Goal: Find specific fact: Find contact information

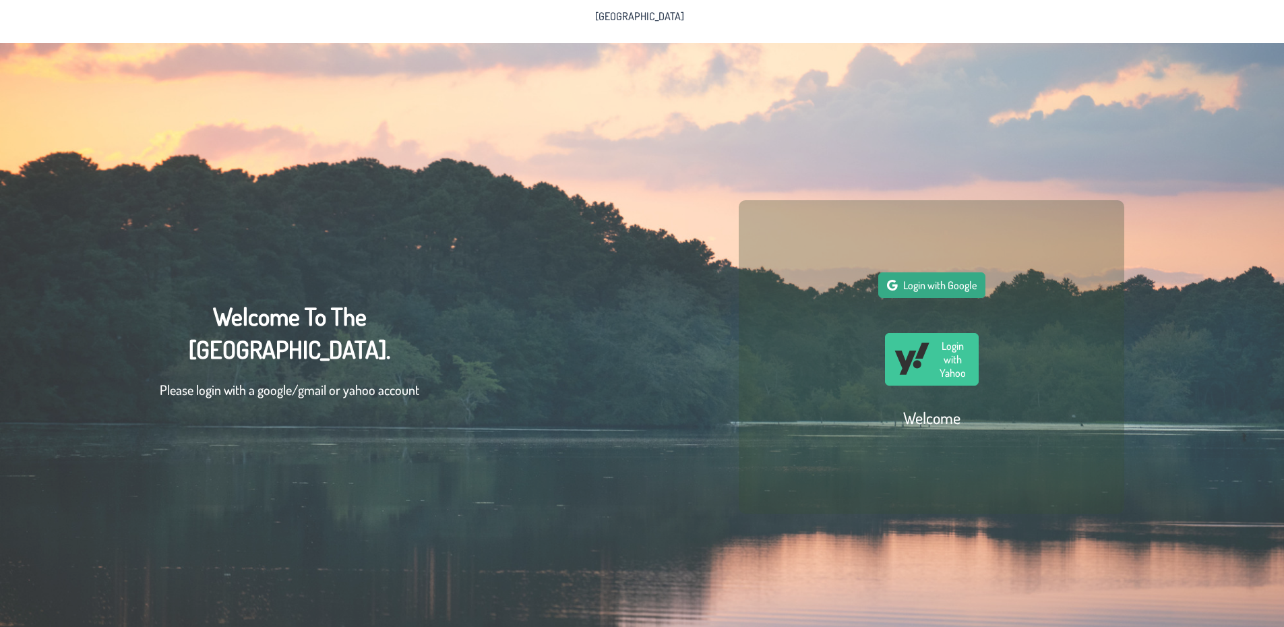
click at [926, 290] on span "Login with Google" at bounding box center [939, 284] width 73 height 13
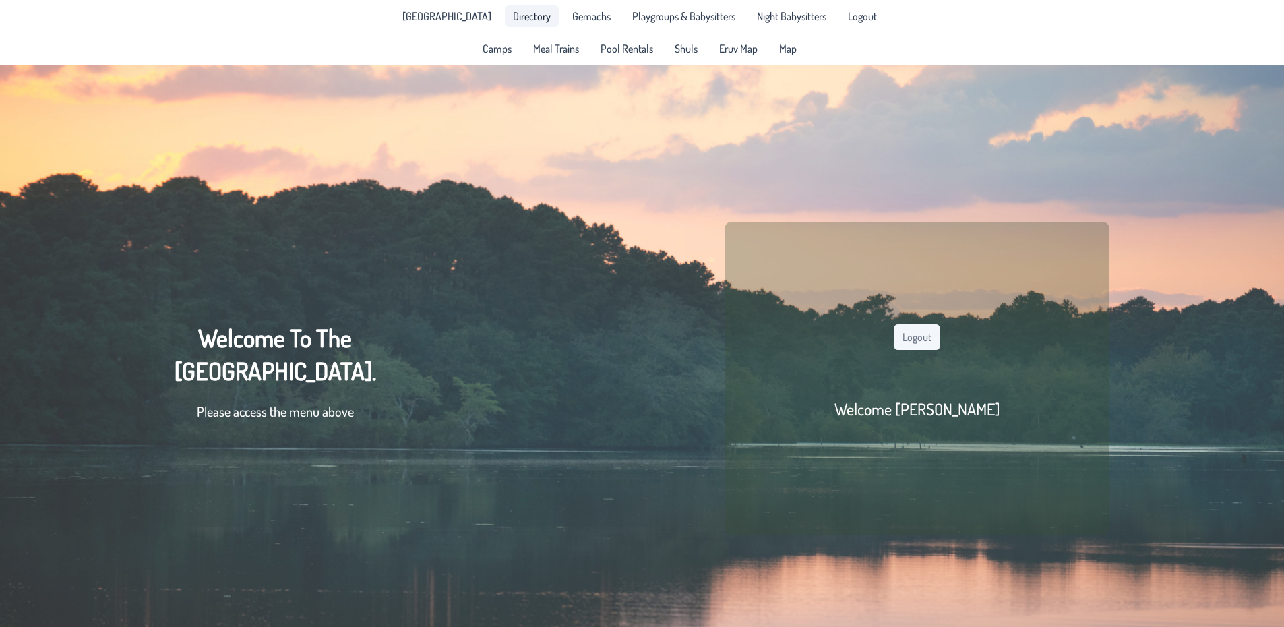
click at [517, 18] on span "Directory" at bounding box center [532, 16] width 38 height 11
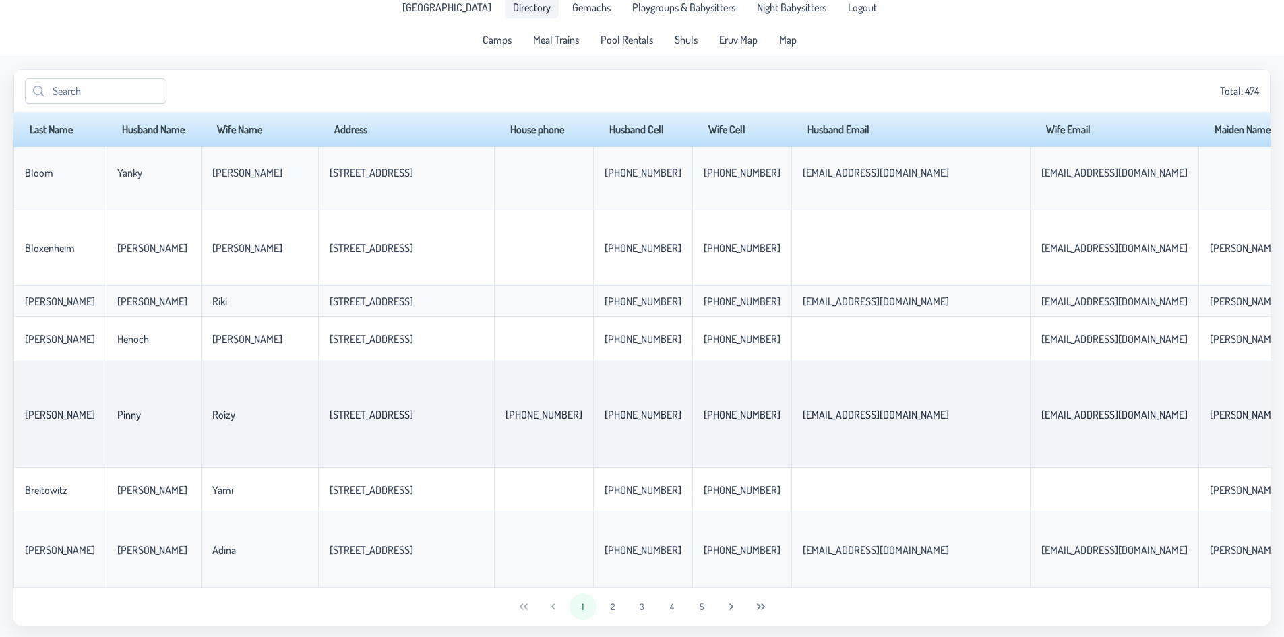
scroll to position [11, 0]
click at [612, 604] on button "2" at bounding box center [612, 604] width 27 height 27
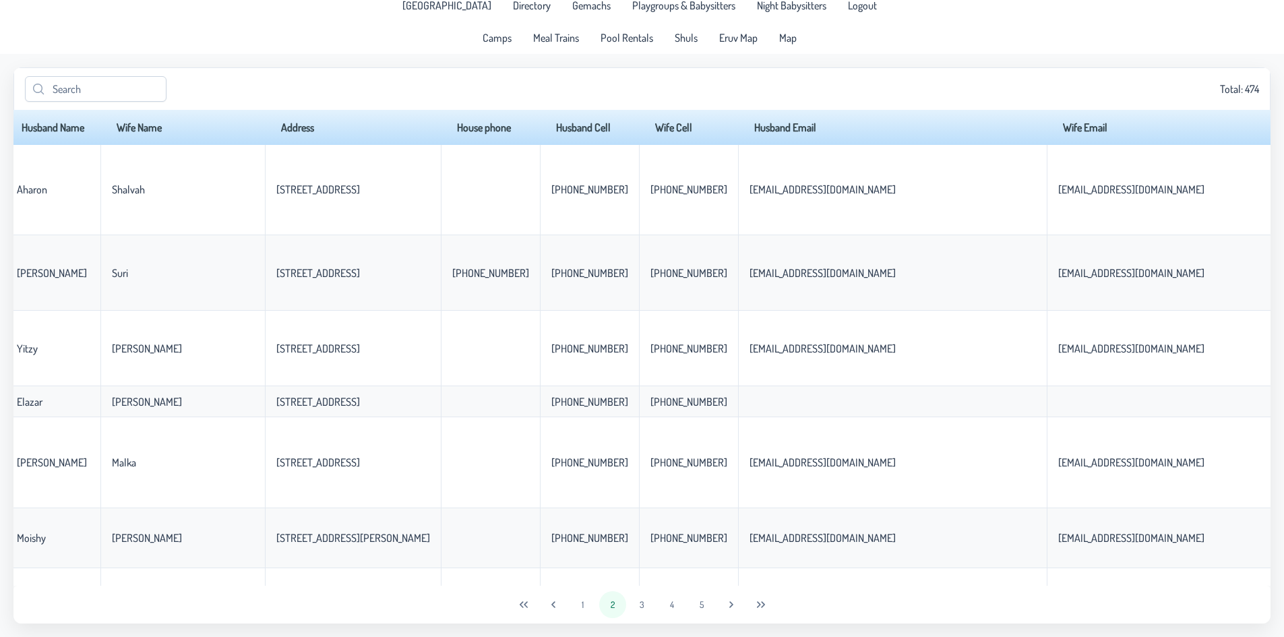
scroll to position [606, 0]
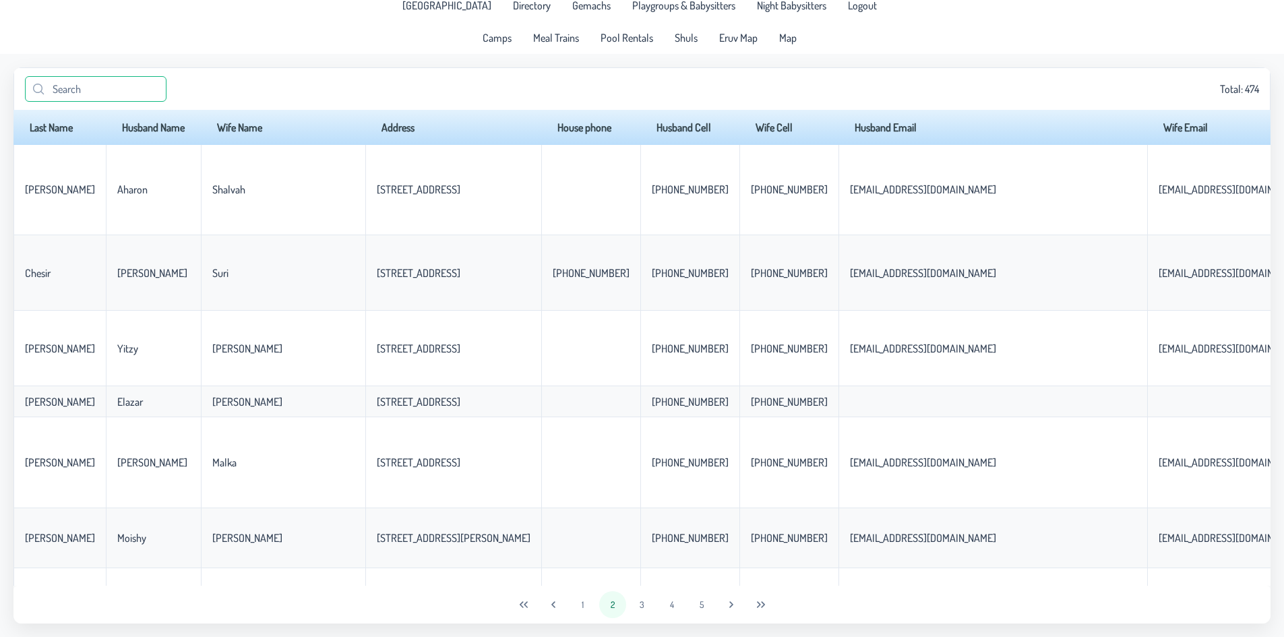
click at [91, 90] on input "text" at bounding box center [95, 89] width 141 height 26
click at [89, 90] on input "text" at bounding box center [95, 89] width 141 height 26
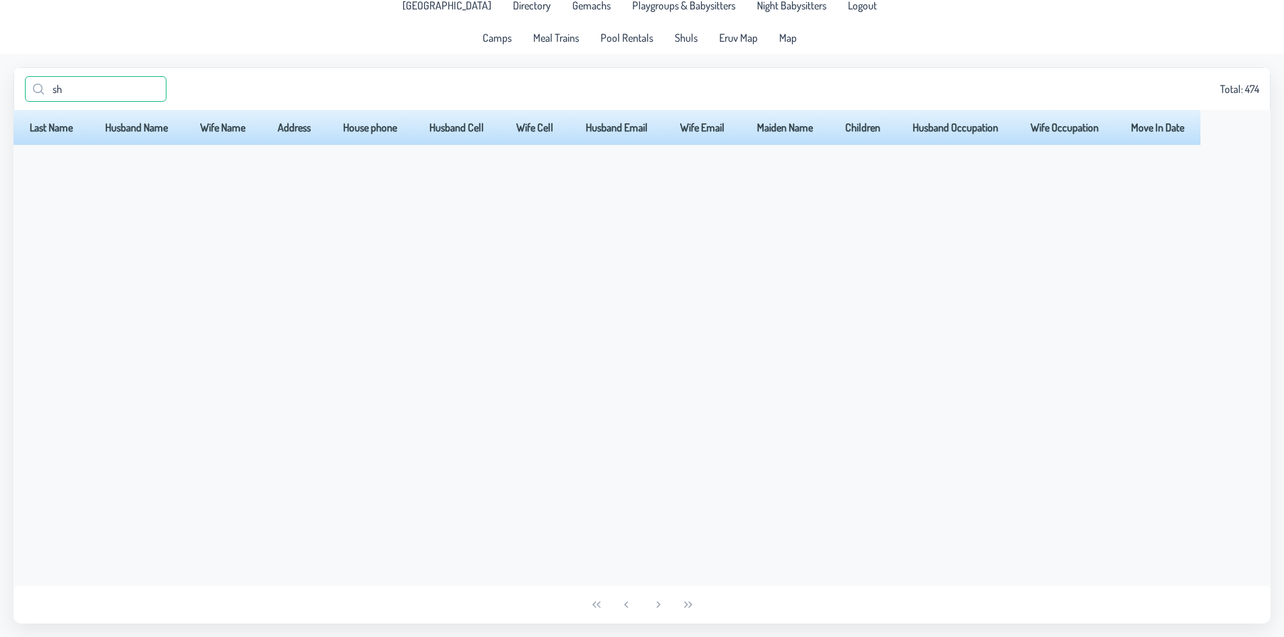
type input "s"
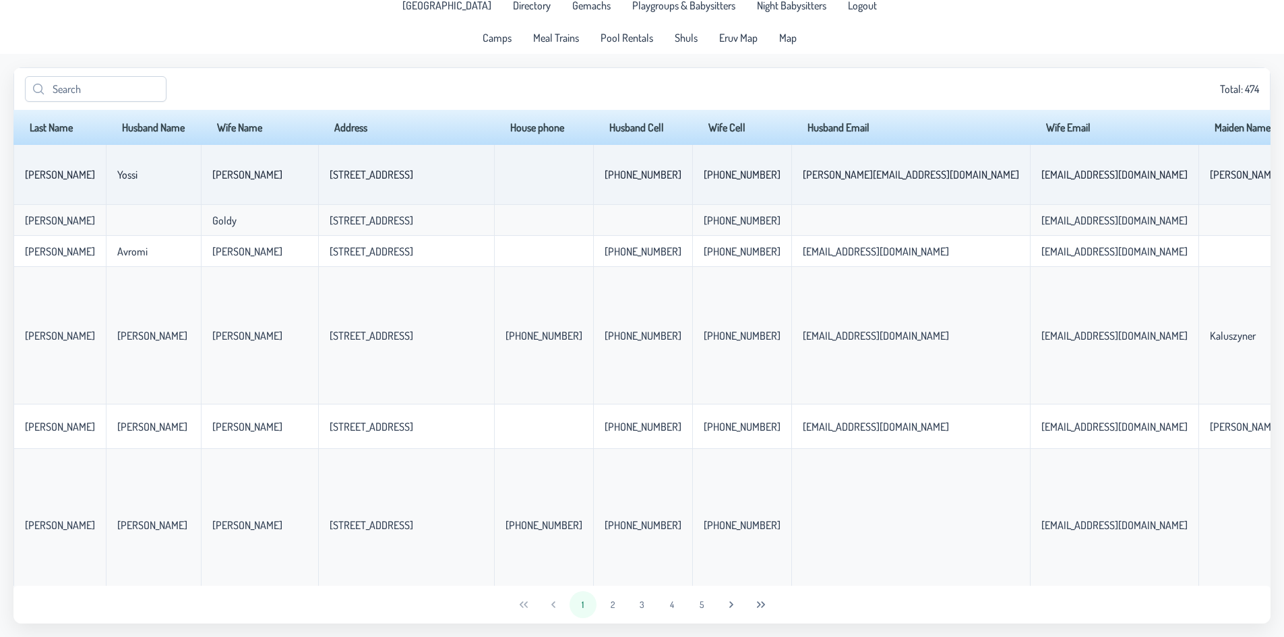
click at [67, 188] on td "[PERSON_NAME]" at bounding box center [59, 175] width 92 height 60
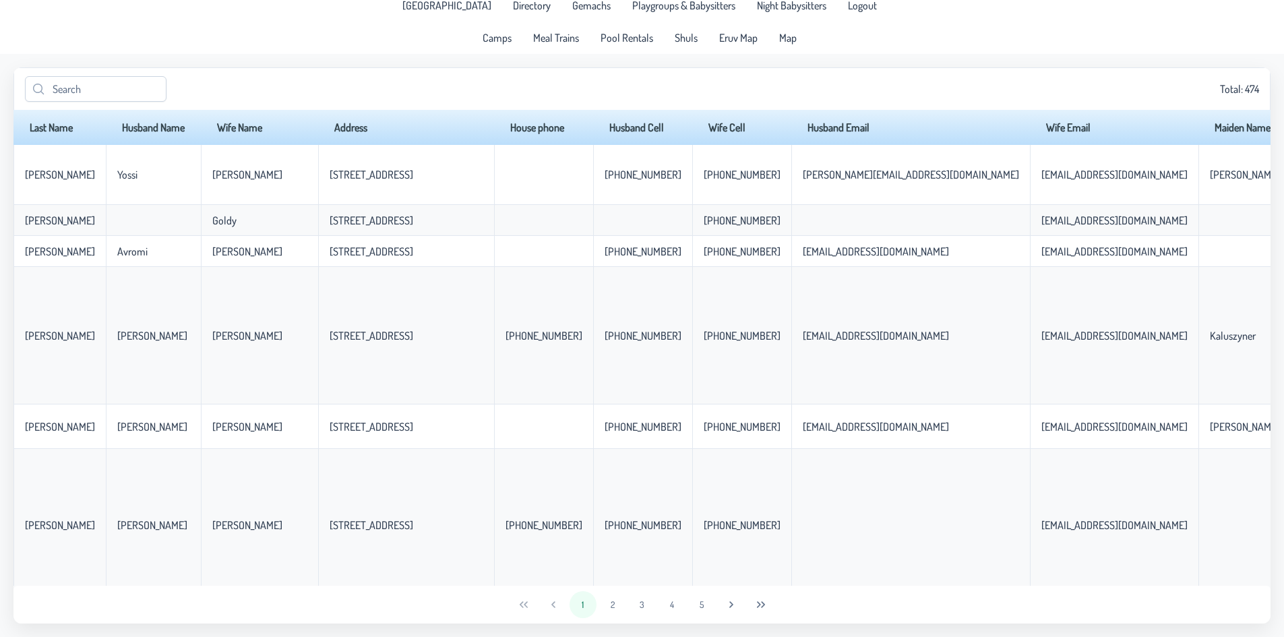
click at [55, 129] on th "Last Name" at bounding box center [59, 127] width 92 height 35
click at [80, 89] on input "text" at bounding box center [95, 89] width 141 height 26
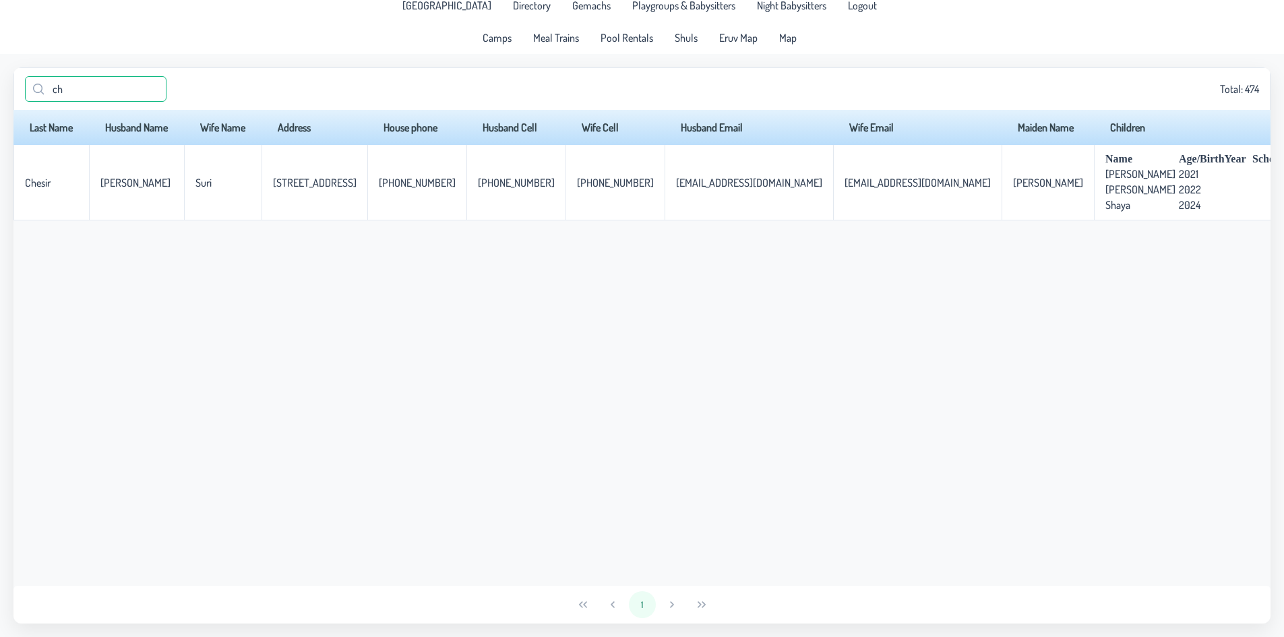
type input "c"
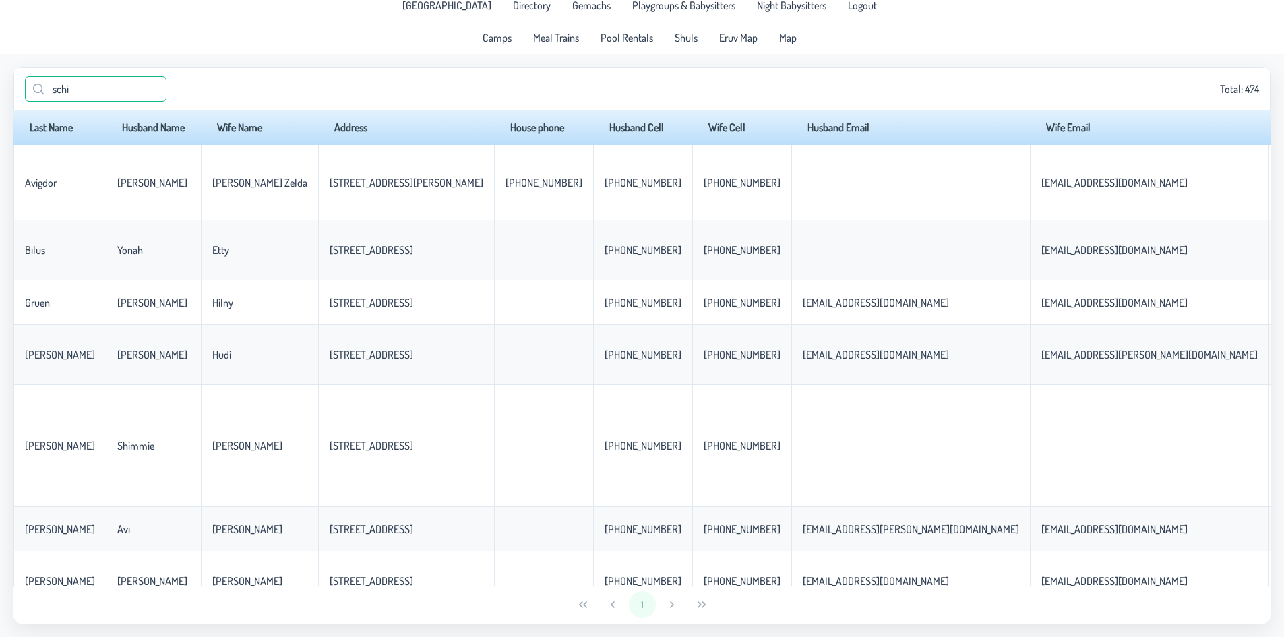
type input "schif"
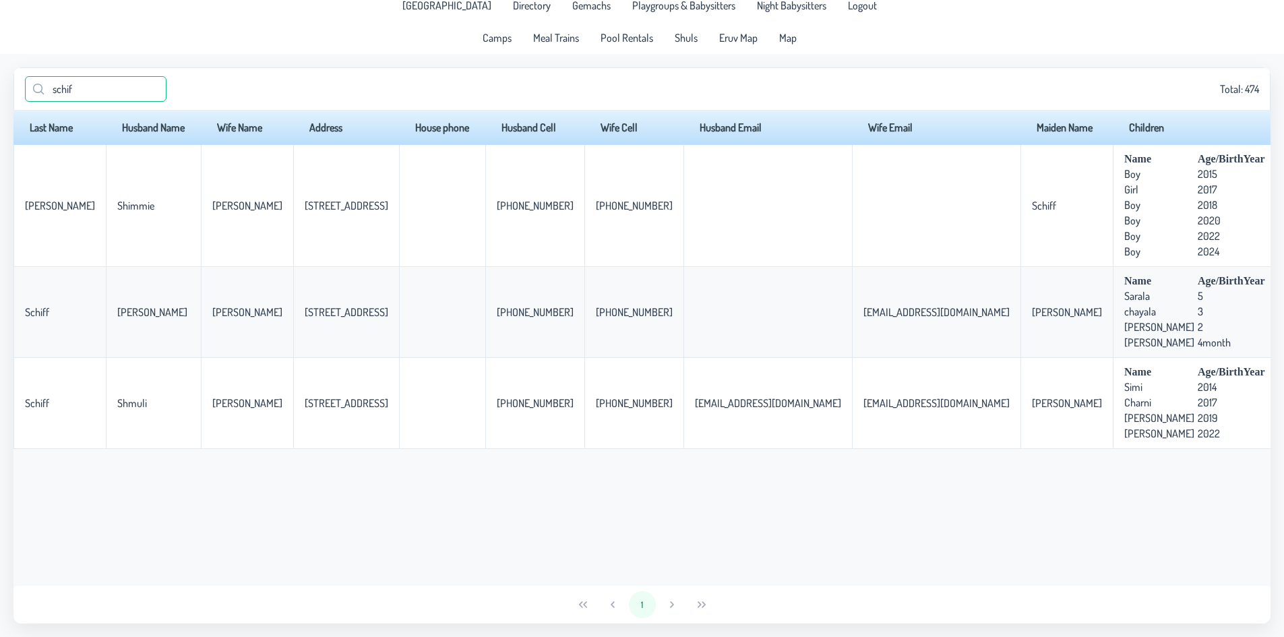
drag, startPoint x: 101, startPoint y: 91, endPoint x: 49, endPoint y: 92, distance: 52.6
click at [49, 92] on input "schif" at bounding box center [95, 89] width 141 height 26
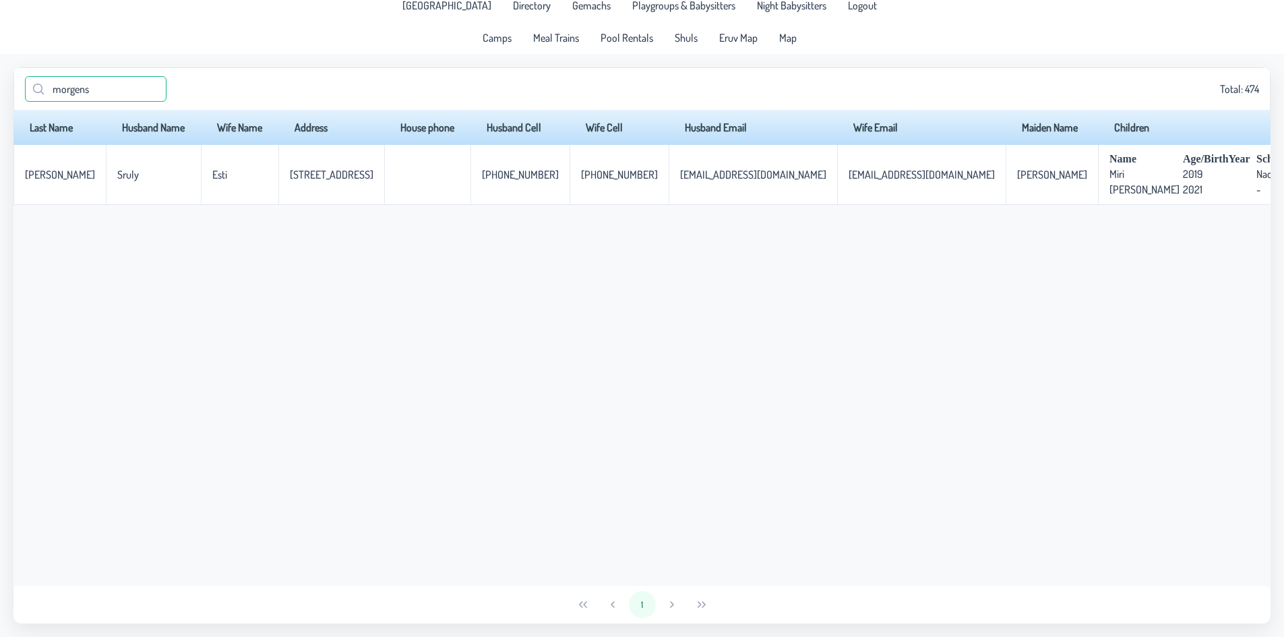
type input "morgenst"
drag, startPoint x: 111, startPoint y: 90, endPoint x: 34, endPoint y: 90, distance: 76.8
click at [34, 90] on p-iconfield "morgenst" at bounding box center [95, 89] width 141 height 26
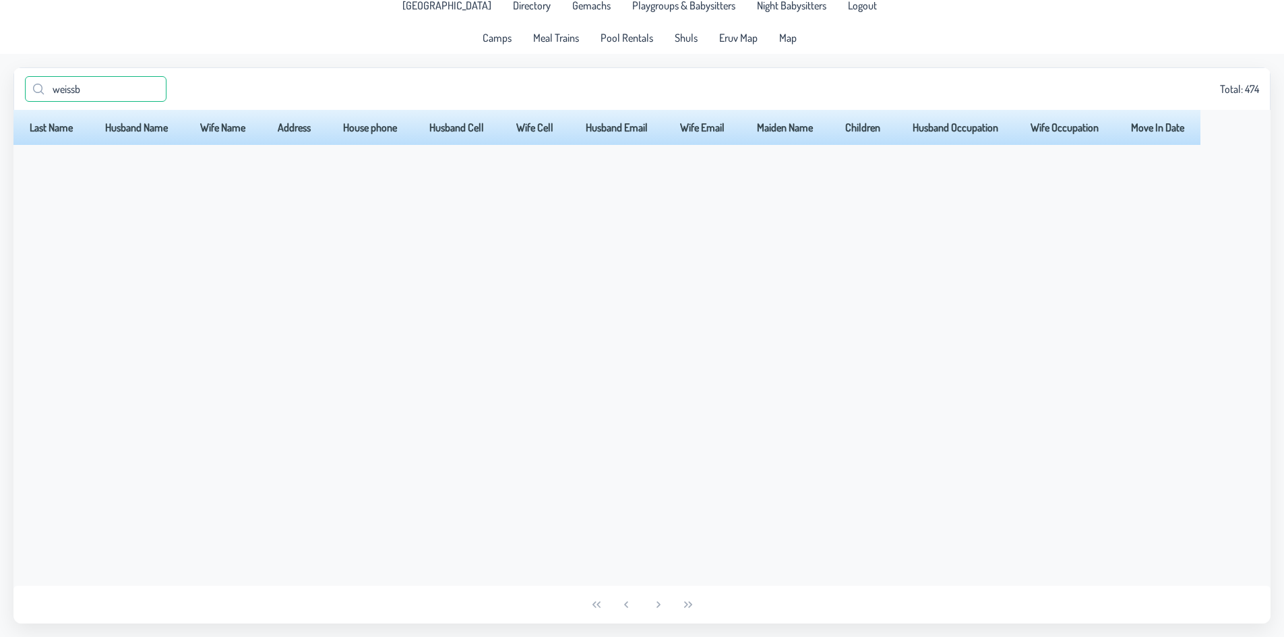
type input "[PERSON_NAME]"
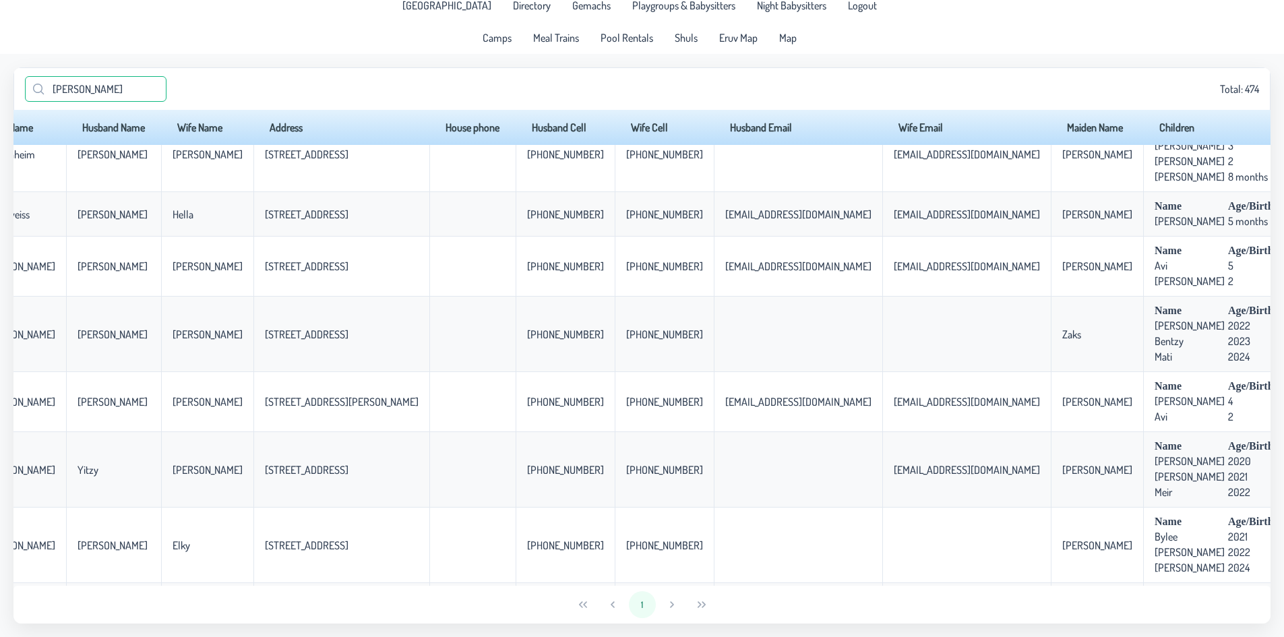
scroll to position [28, 0]
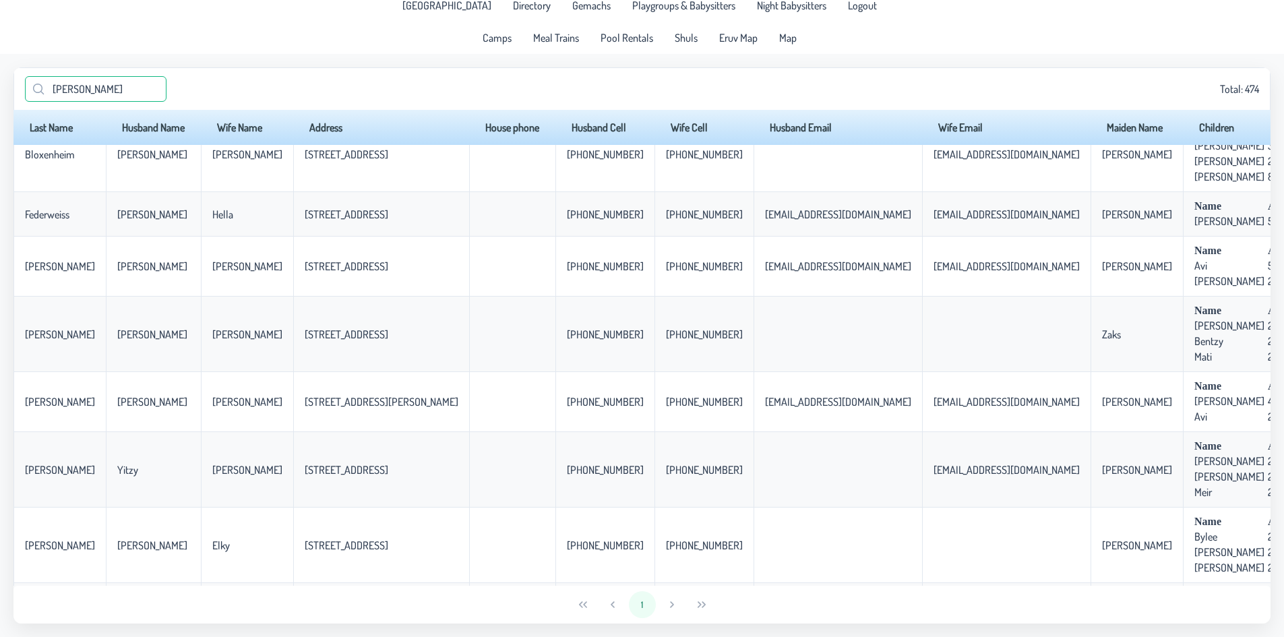
drag, startPoint x: 98, startPoint y: 92, endPoint x: 36, endPoint y: 94, distance: 62.0
click at [36, 94] on p-iconfield "[PERSON_NAME]" at bounding box center [95, 89] width 141 height 26
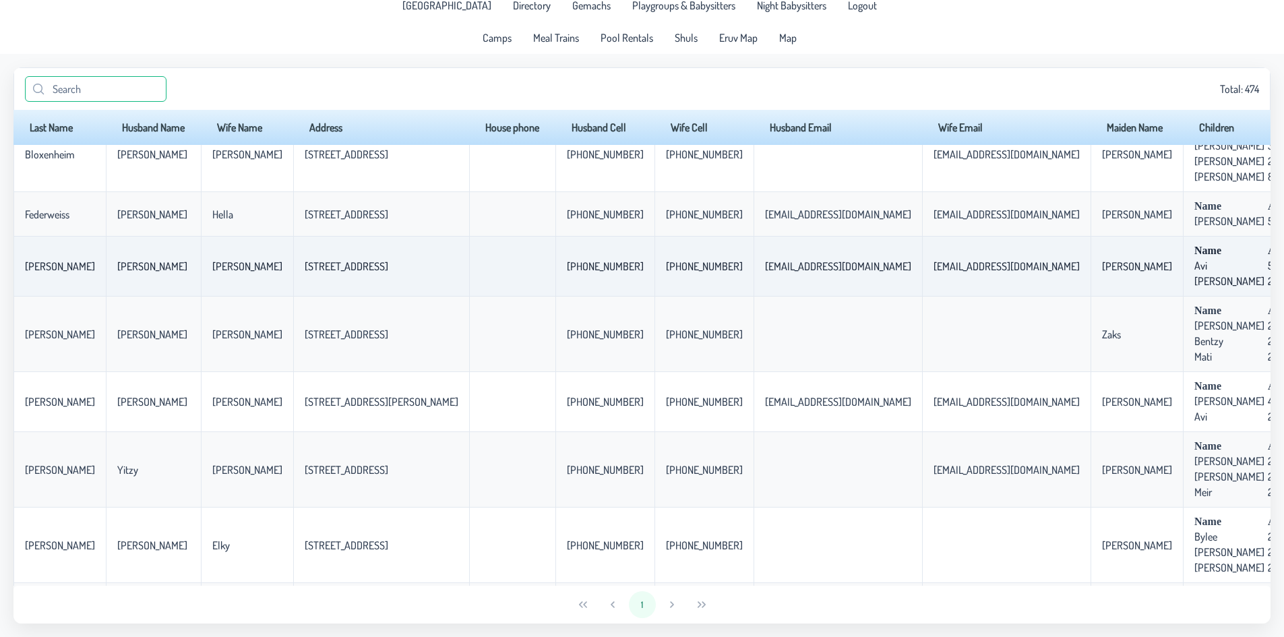
scroll to position [0, 0]
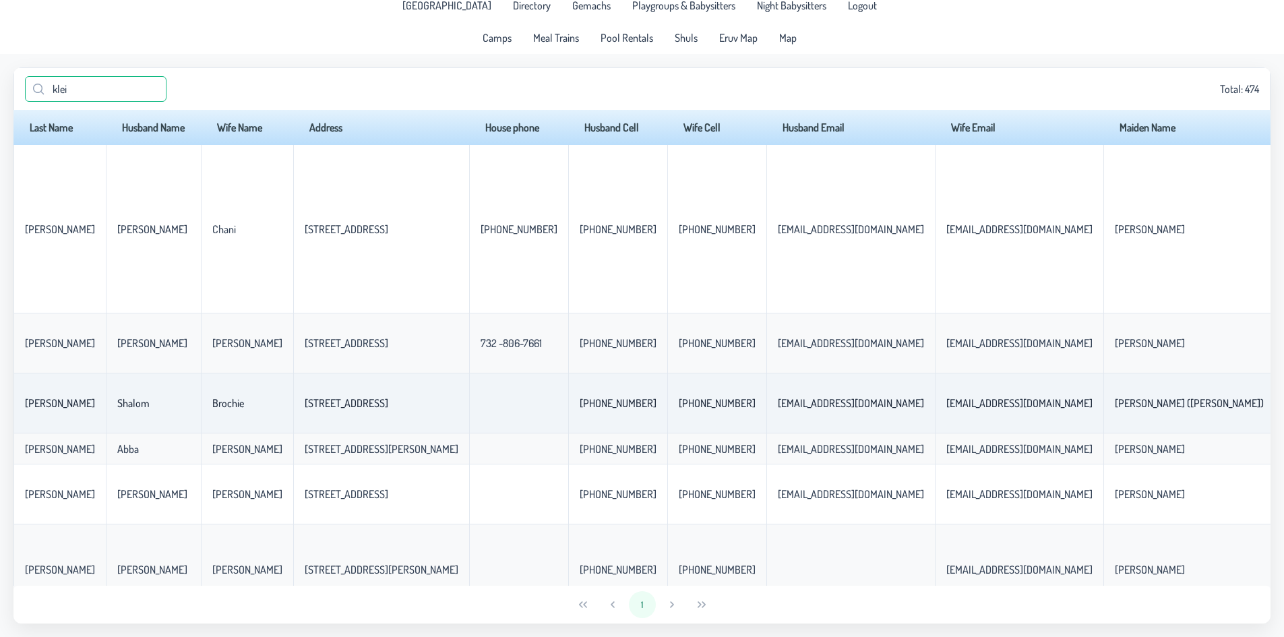
type input "[PERSON_NAME]"
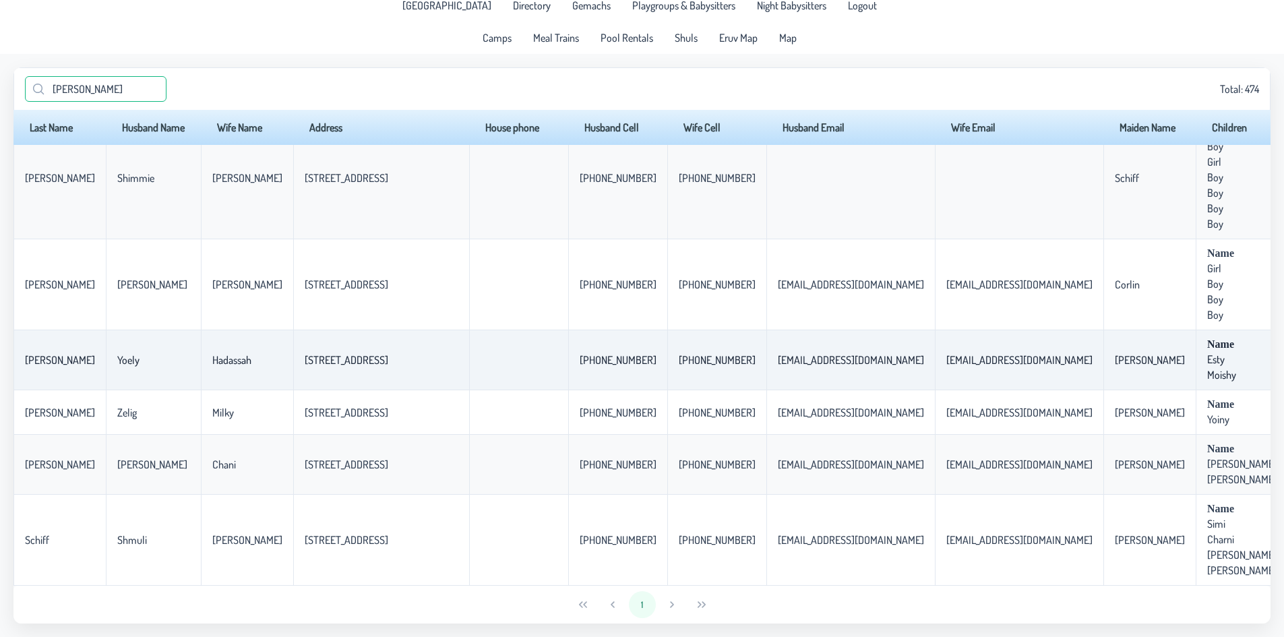
scroll to position [474, 0]
